Goal: Information Seeking & Learning: Learn about a topic

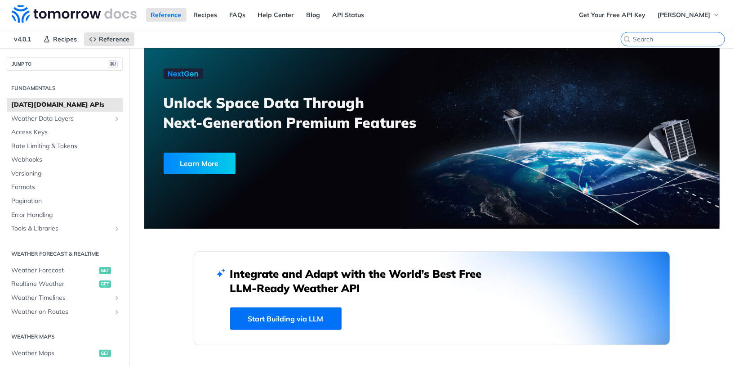
click at [677, 36] on input "search" at bounding box center [679, 39] width 92 height 8
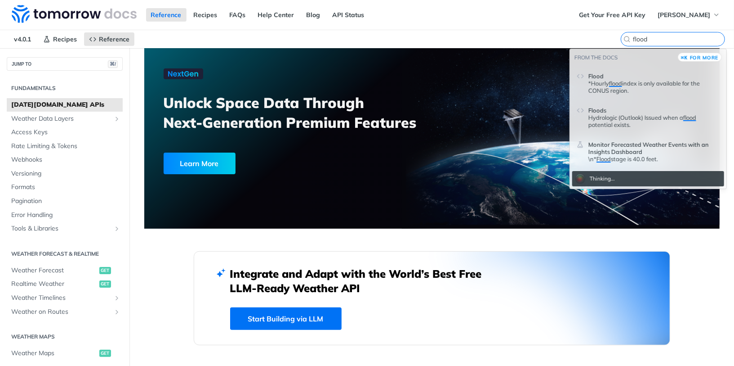
type input "flood"
click at [639, 87] on p "*Hourly flood index is only available for the CONUS region." at bounding box center [654, 87] width 131 height 14
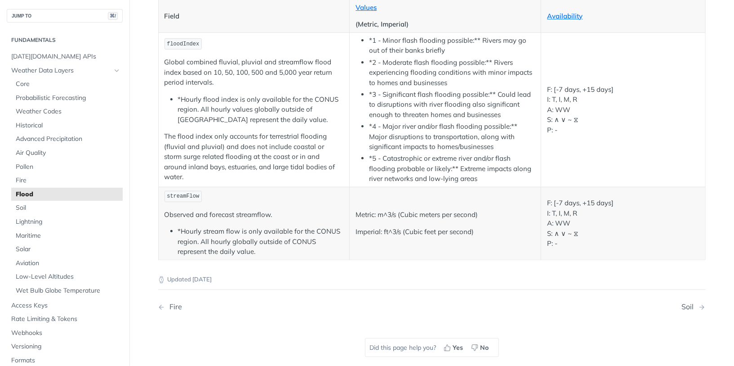
scroll to position [132, 0]
drag, startPoint x: 202, startPoint y: 194, endPoint x: 169, endPoint y: 195, distance: 33.7
click at [169, 195] on p "streamFlow" at bounding box center [254, 195] width 179 height 13
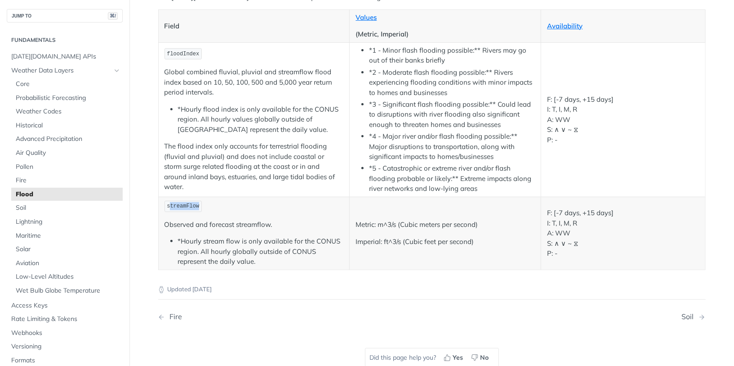
scroll to position [120, 0]
click at [371, 12] on th "Values (Metric, Imperial)" at bounding box center [446, 27] width 192 height 33
